Goal: Information Seeking & Learning: Learn about a topic

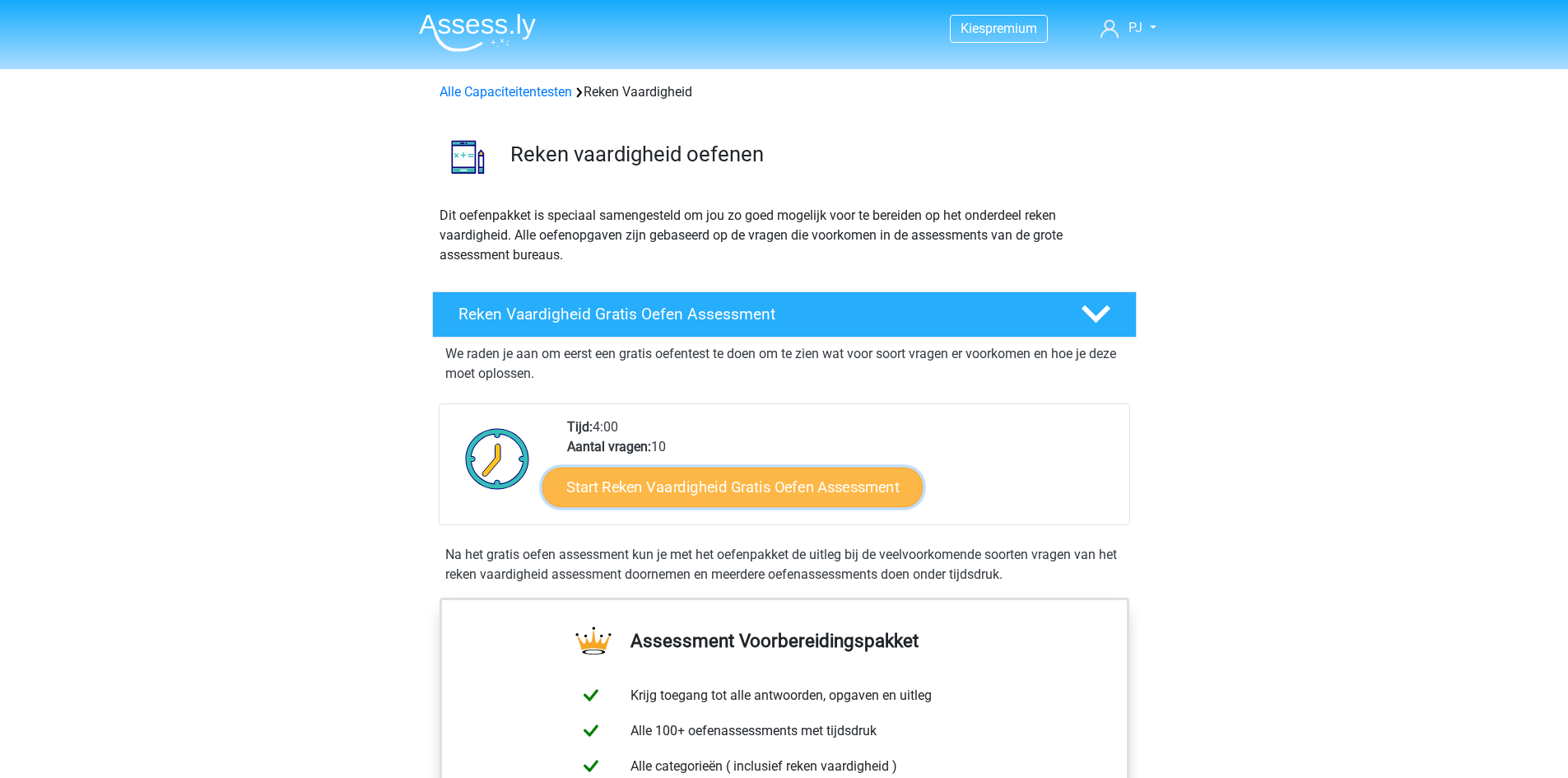
click at [696, 490] on link "Start Reken Vaardigheid Gratis Oefen Assessment" at bounding box center [732, 486] width 380 height 40
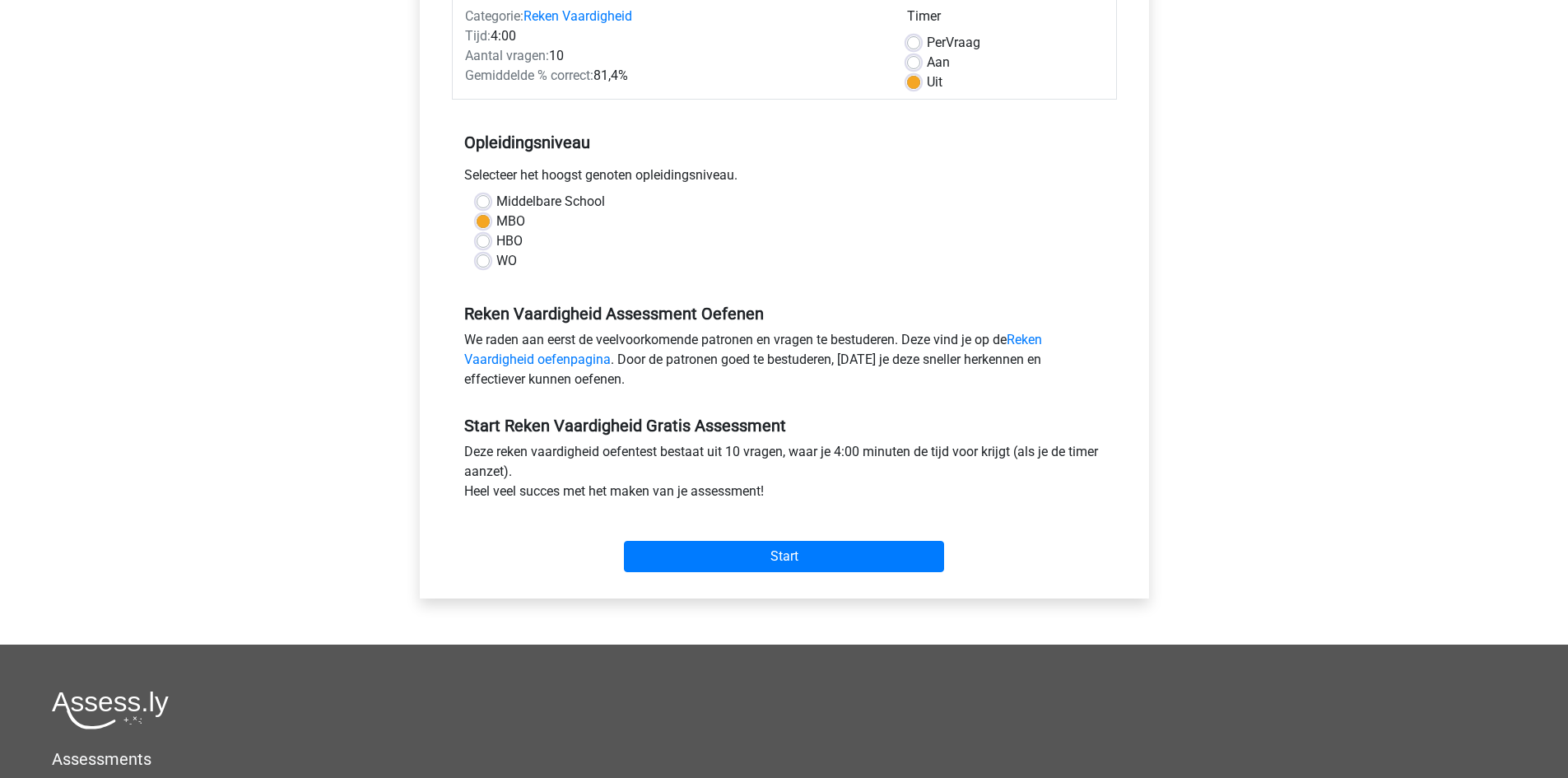
scroll to position [247, 0]
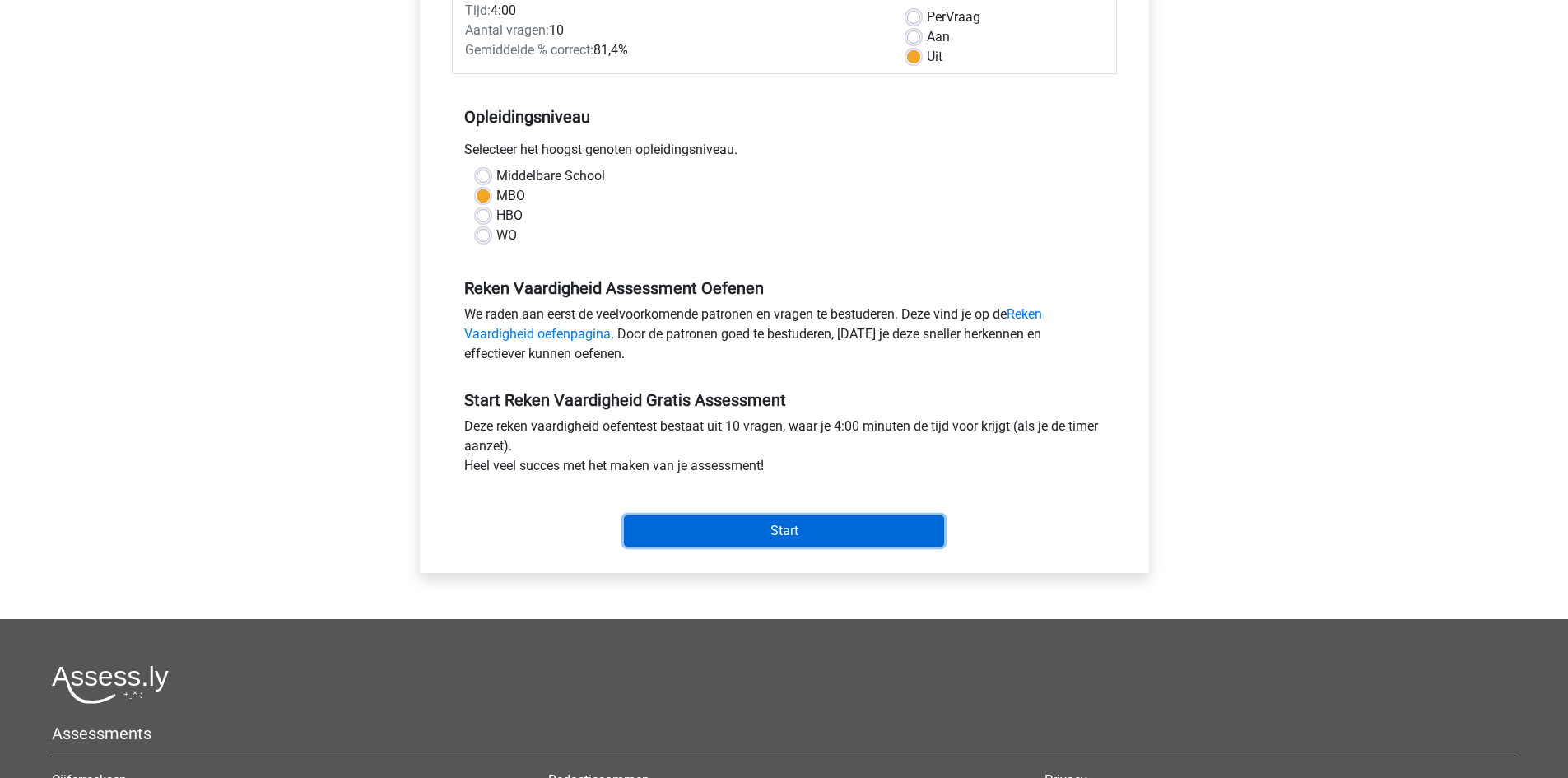
click at [791, 527] on input "Start" at bounding box center [784, 530] width 320 height 31
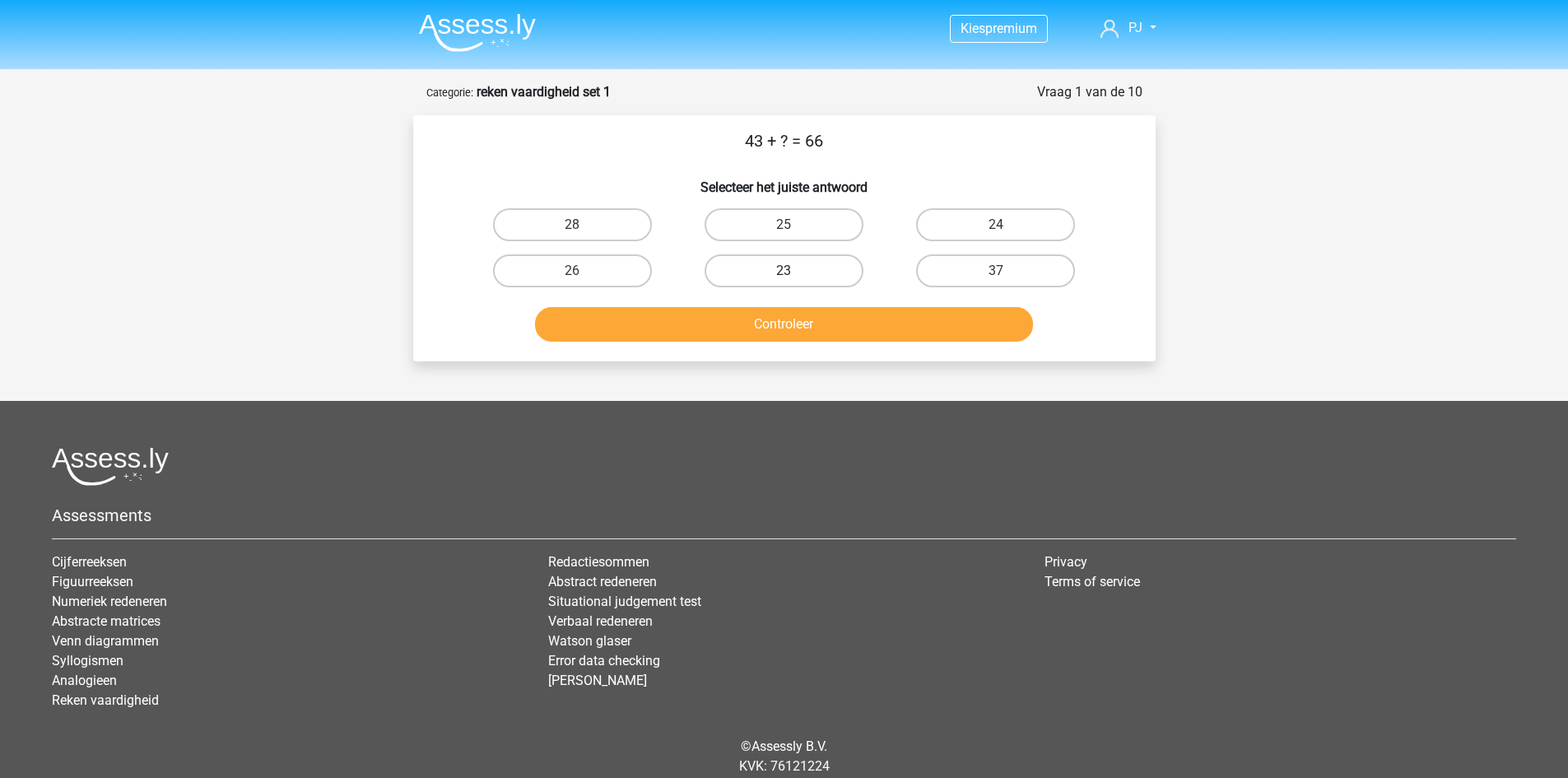
click at [779, 270] on label "23" at bounding box center [784, 270] width 159 height 33
click at [784, 271] on input "23" at bounding box center [789, 276] width 11 height 11
radio input "true"
click at [783, 329] on button "Controleer" at bounding box center [784, 324] width 498 height 34
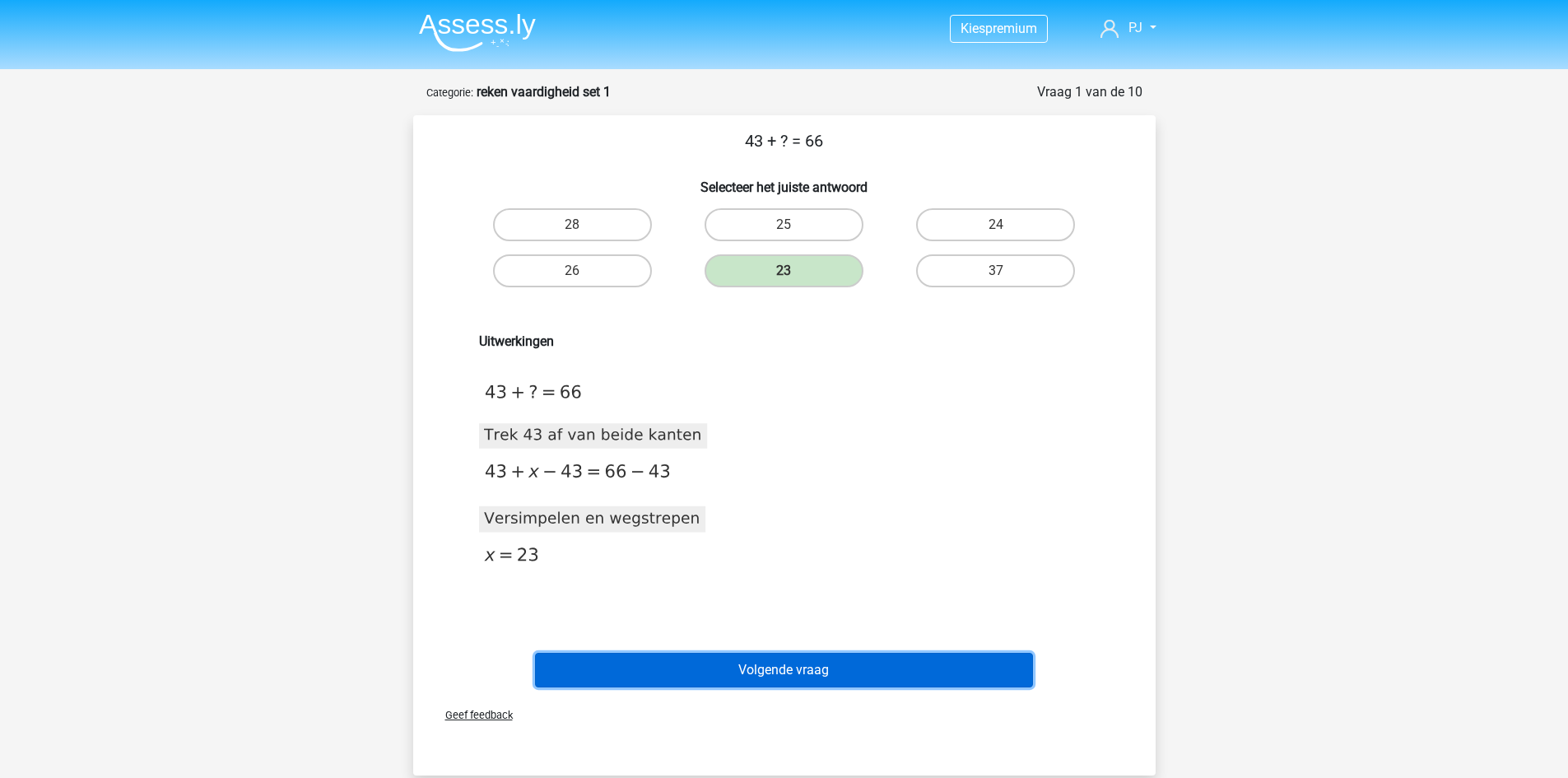
click at [790, 671] on button "Volgende vraag" at bounding box center [784, 670] width 498 height 34
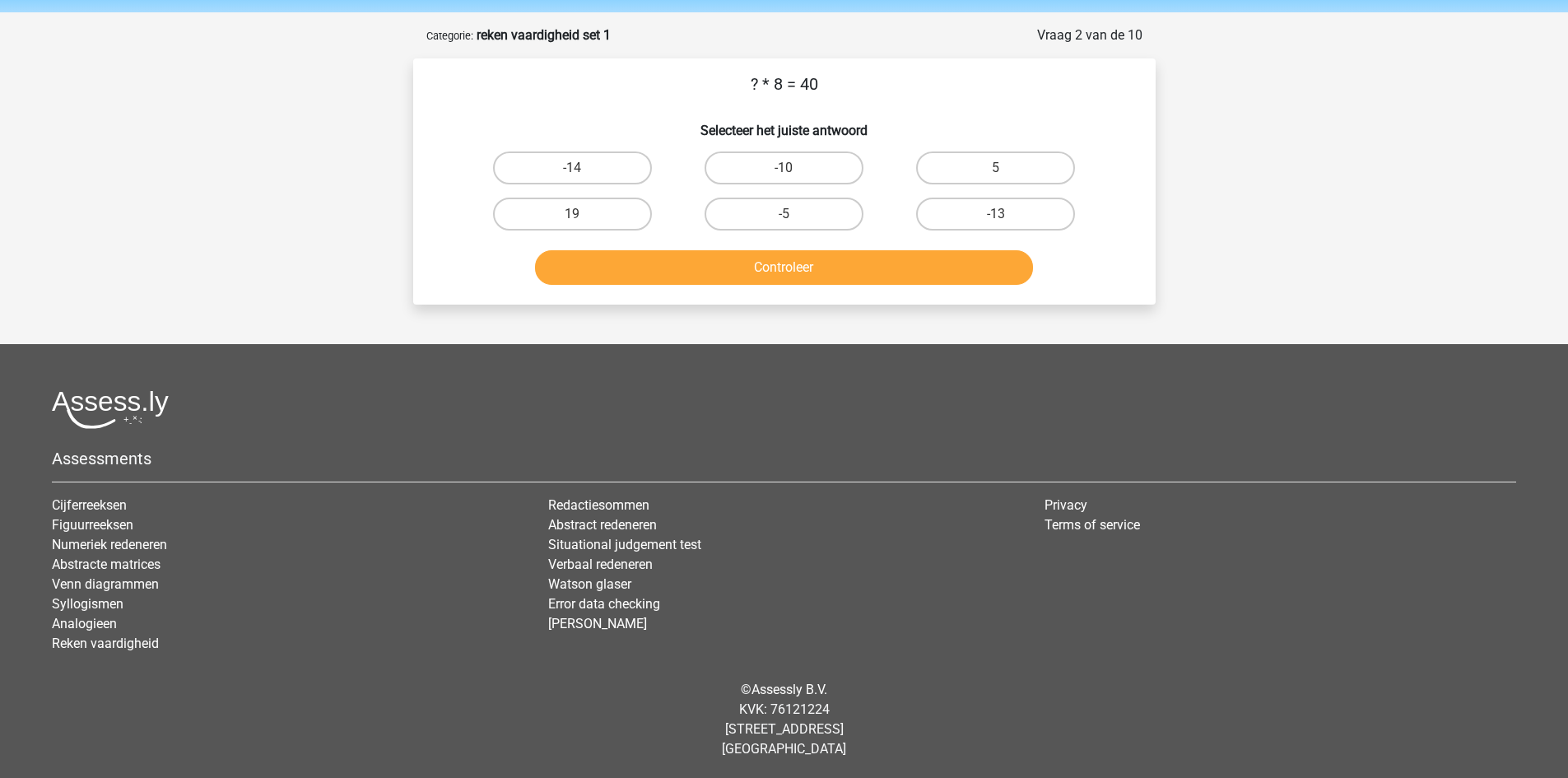
scroll to position [57, 0]
click at [954, 174] on label "5" at bounding box center [996, 167] width 159 height 33
click at [997, 174] on input "5" at bounding box center [1002, 173] width 11 height 11
radio input "true"
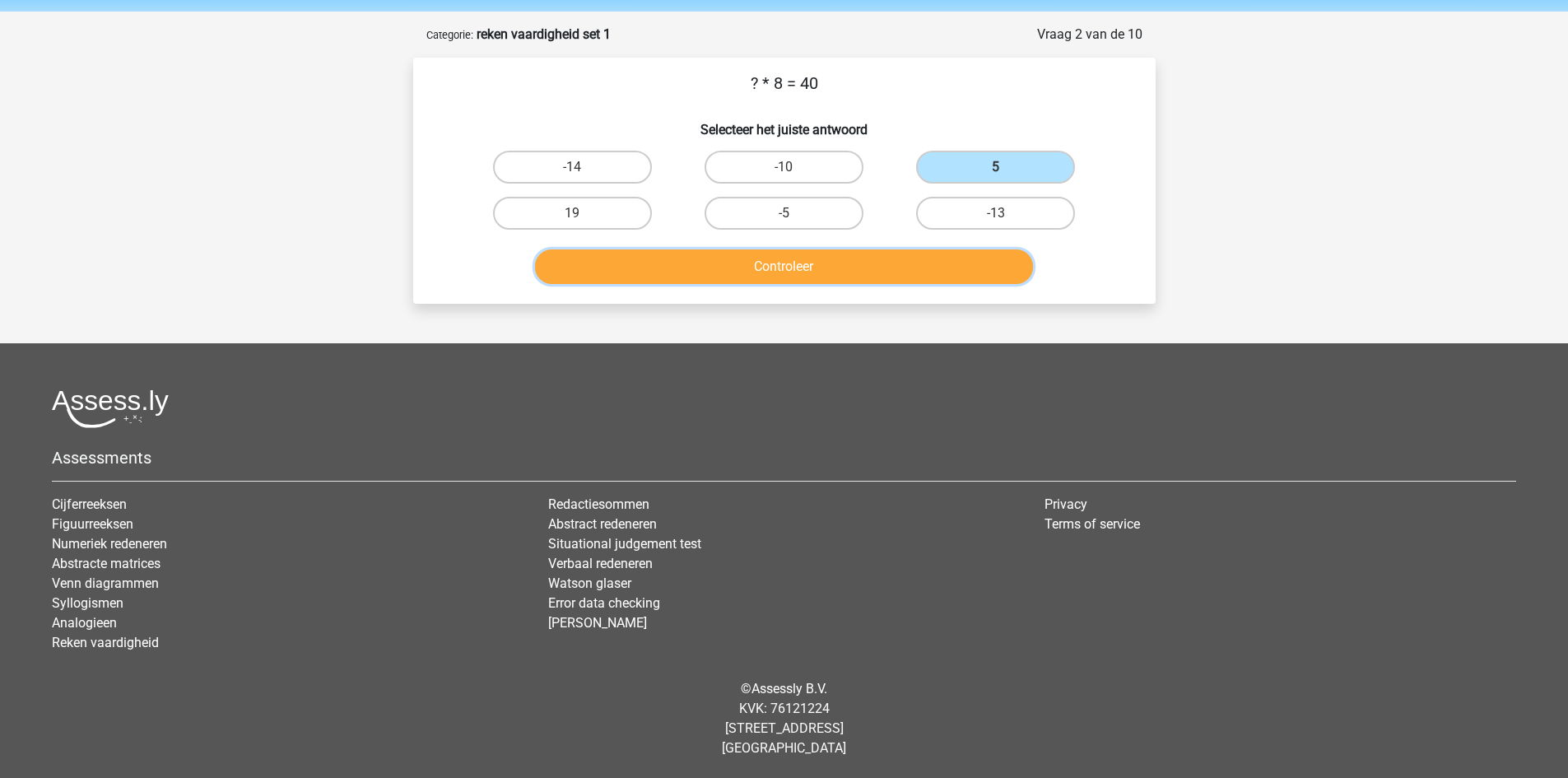
click at [862, 267] on button "Controleer" at bounding box center [784, 266] width 498 height 34
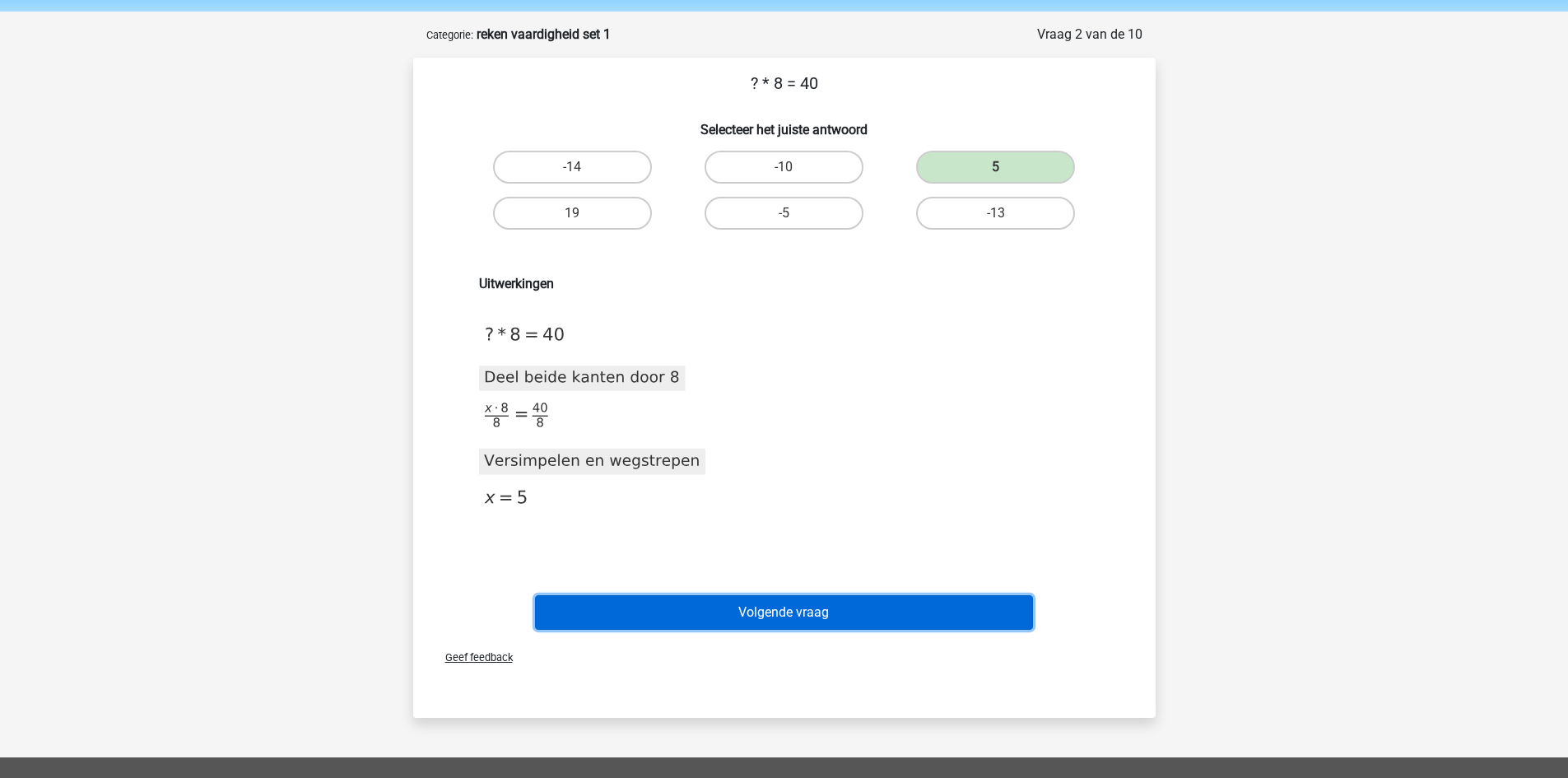
click at [838, 619] on button "Volgende vraag" at bounding box center [784, 612] width 498 height 34
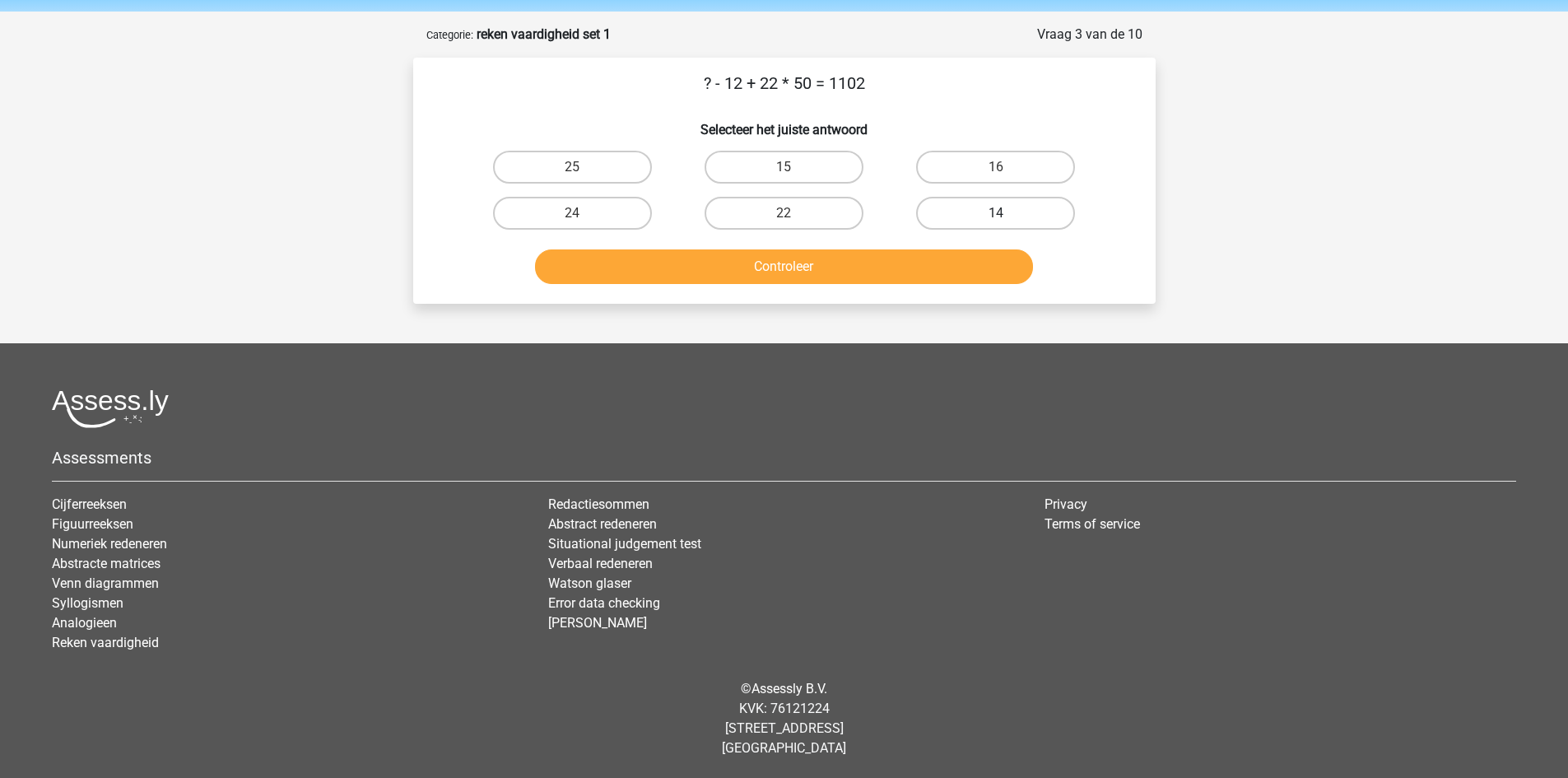
click at [992, 213] on label "14" at bounding box center [996, 213] width 159 height 33
click at [997, 213] on input "14" at bounding box center [1002, 219] width 11 height 11
radio input "true"
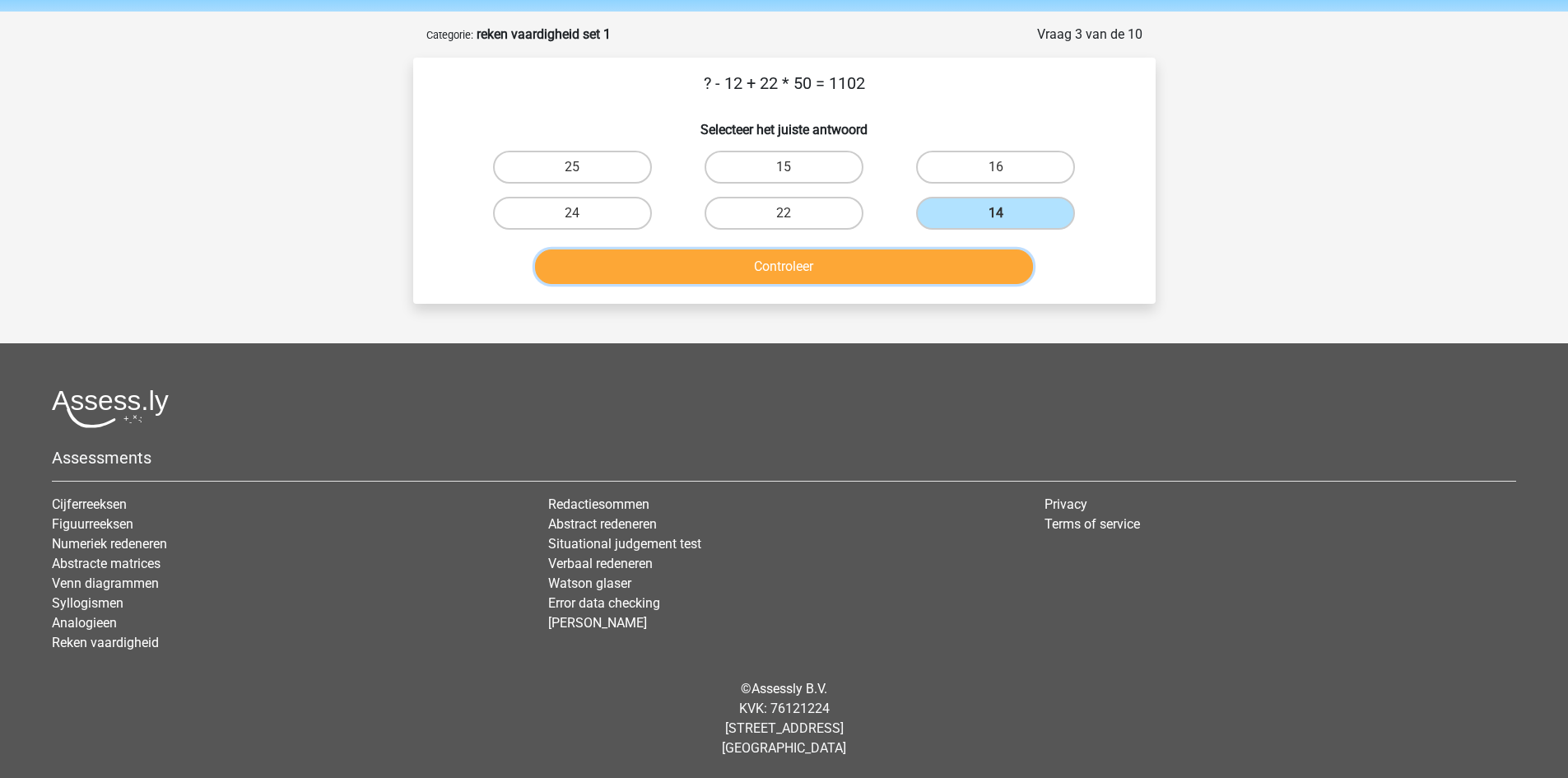
click at [897, 266] on button "Controleer" at bounding box center [784, 266] width 498 height 34
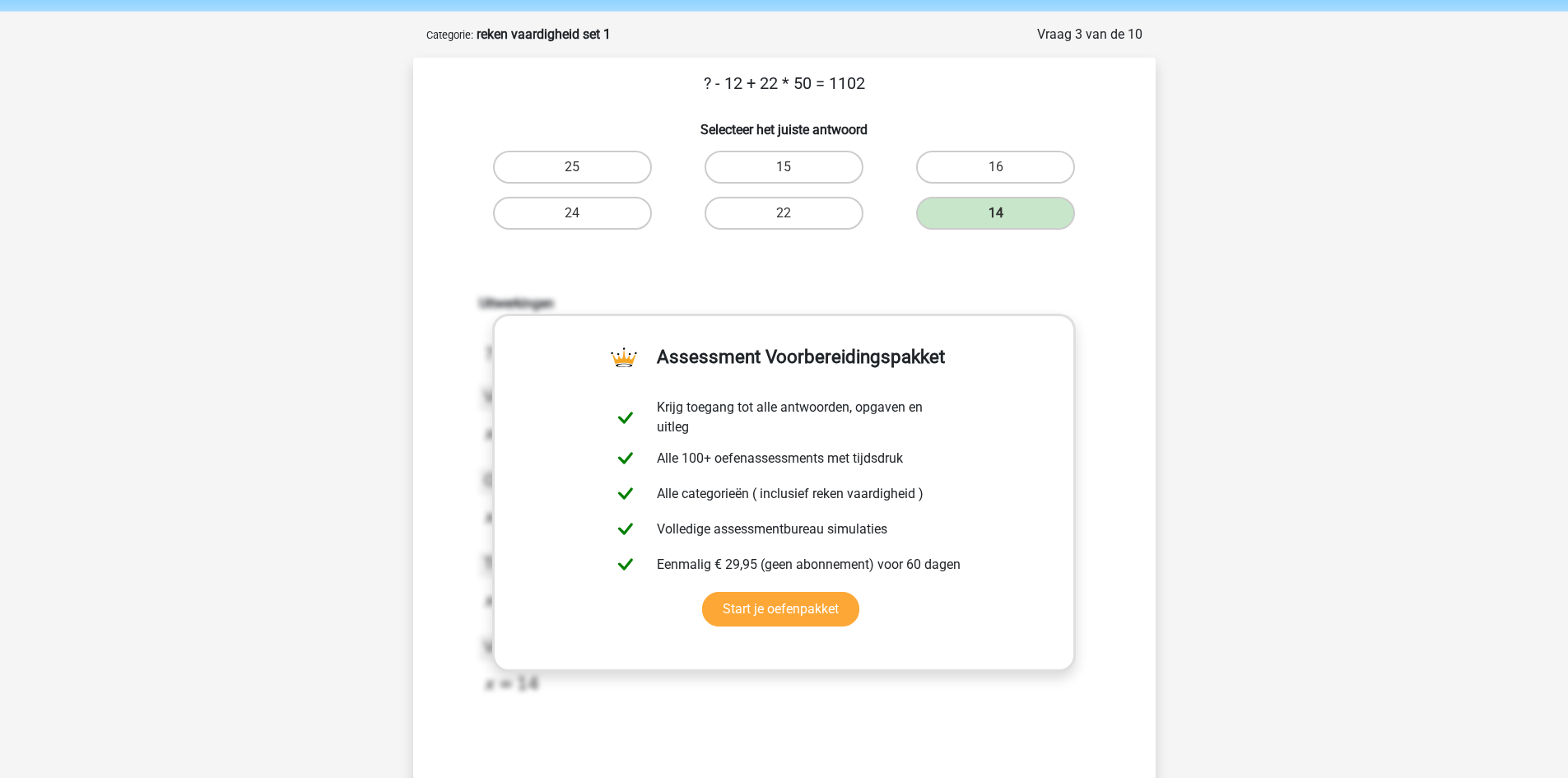
click at [810, 285] on div "Uitwerkingen 2020-12-07T12:00:08.004803 image/svg+xml Matplotlib v3.3.2, https:…" at bounding box center [785, 511] width 690 height 511
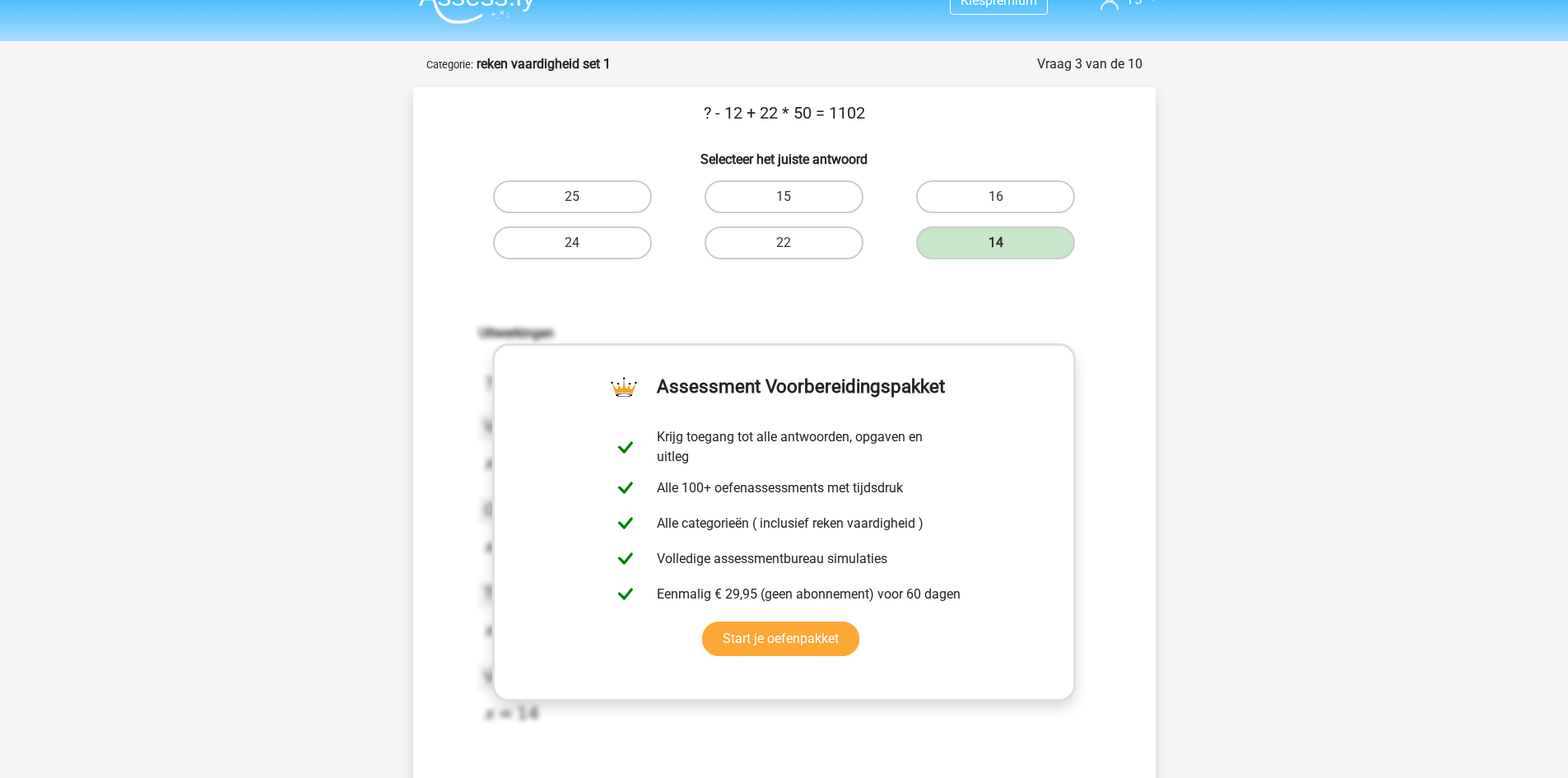
scroll to position [0, 0]
